Goal: Navigation & Orientation: Understand site structure

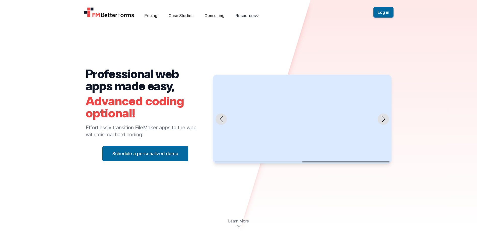
click at [419, 22] on div "Open main menu Pricing Case Studies Consulting Resources Sign Up Log in" at bounding box center [238, 12] width 477 height 25
